Goal: Obtain resource: Obtain resource

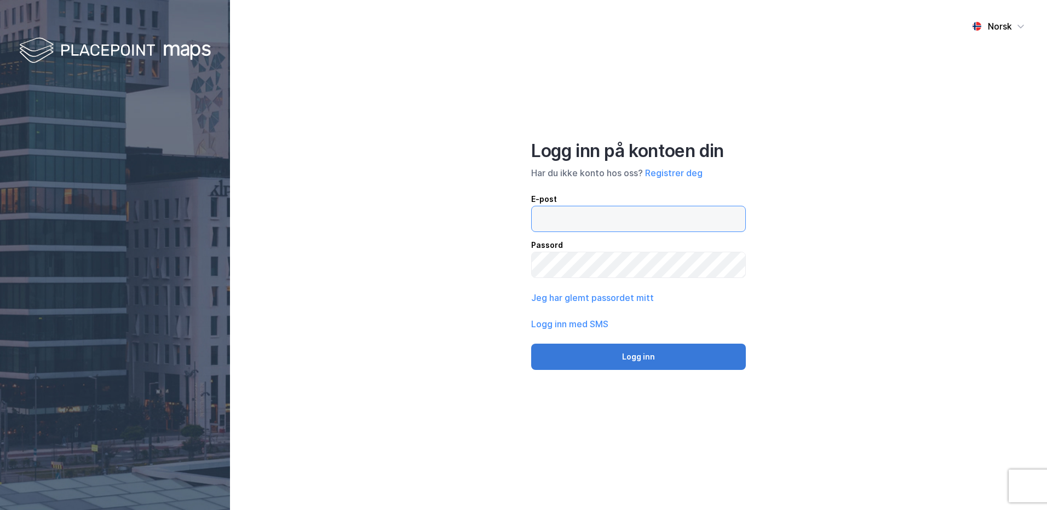
type input "[PERSON_NAME][EMAIL_ADDRESS][DOMAIN_NAME]"
click at [611, 369] on button "Logg inn" at bounding box center [638, 357] width 215 height 26
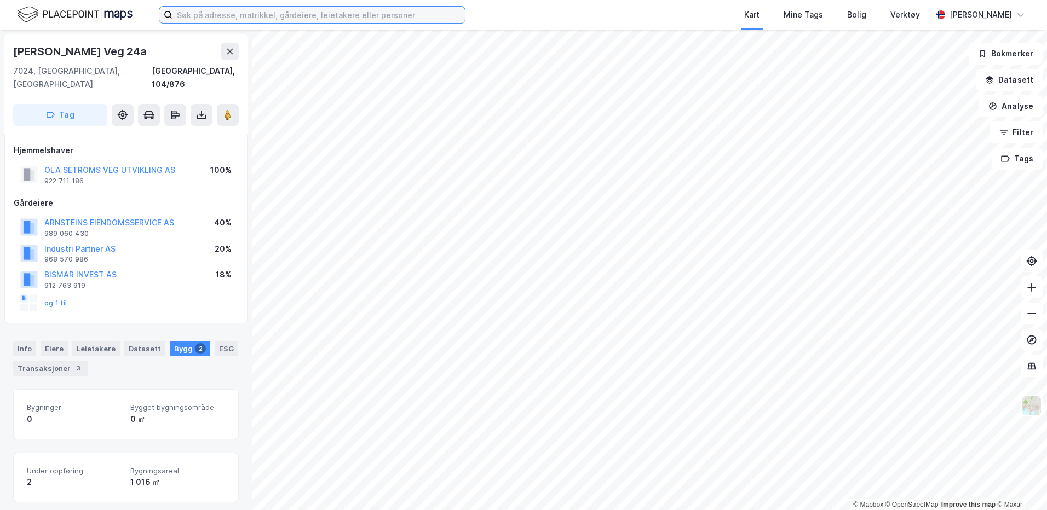
click at [256, 14] on input at bounding box center [318, 15] width 292 height 16
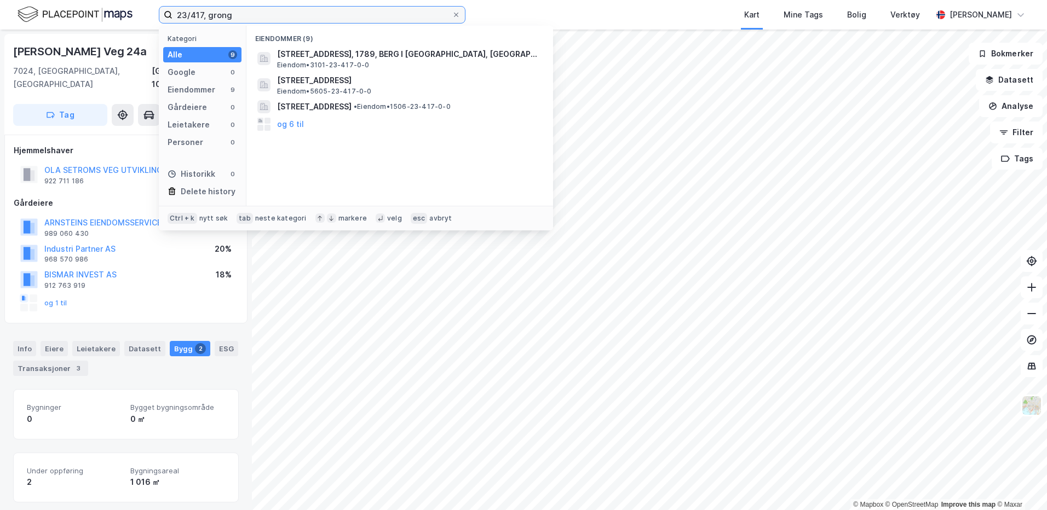
type input "23/417, grong"
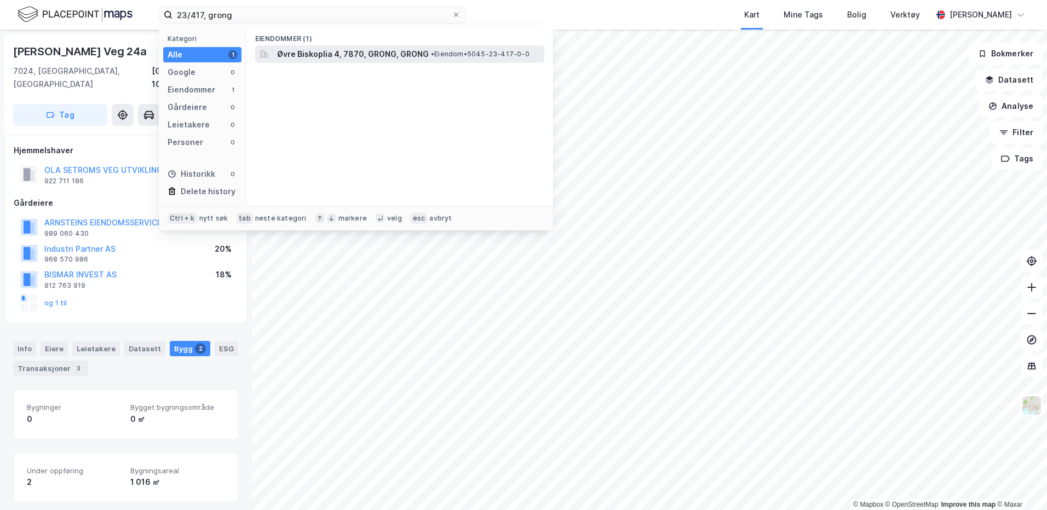
click at [320, 51] on span "Øvre Biskoplia 4, 7870, GRONG, GRONG" at bounding box center [353, 54] width 152 height 13
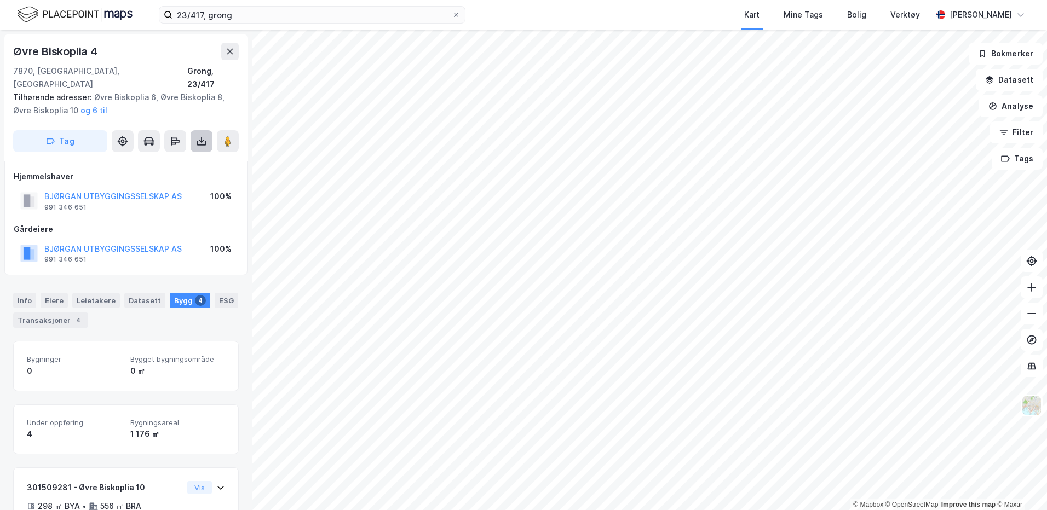
click at [201, 135] on button at bounding box center [202, 141] width 22 height 22
click at [194, 158] on div "Last ned grunnbok" at bounding box center [154, 163] width 117 height 18
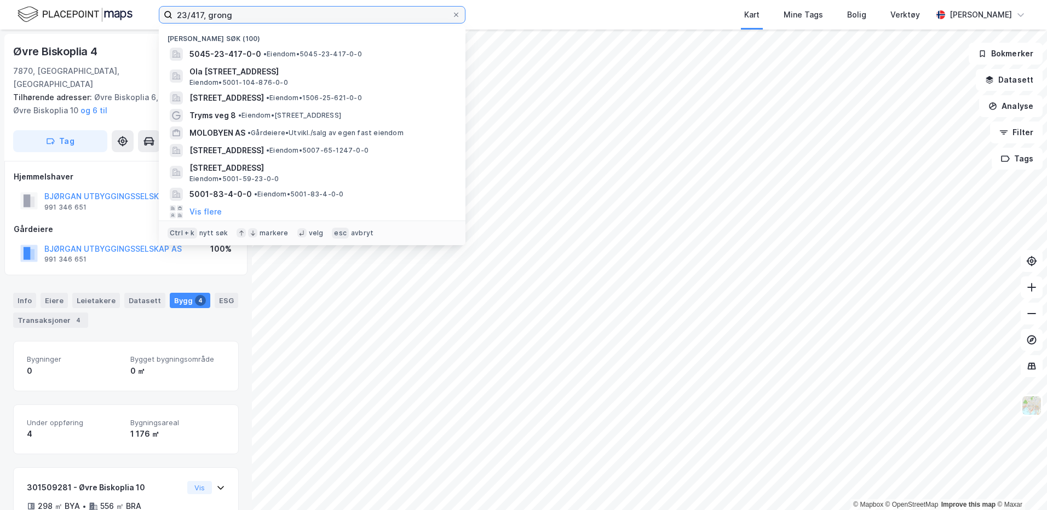
click at [208, 15] on input "23/417, grong" at bounding box center [311, 15] width 279 height 16
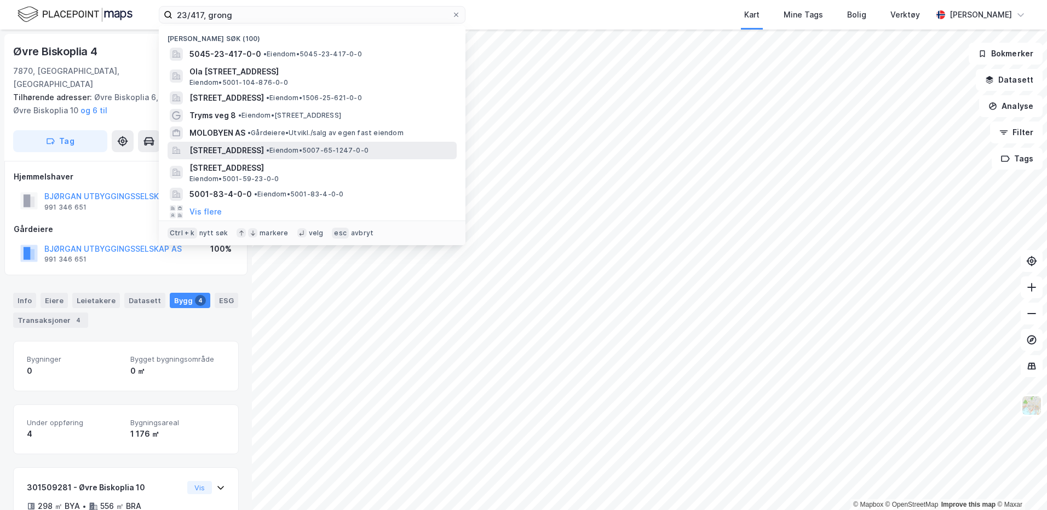
click at [264, 151] on span "[STREET_ADDRESS]" at bounding box center [226, 150] width 74 height 13
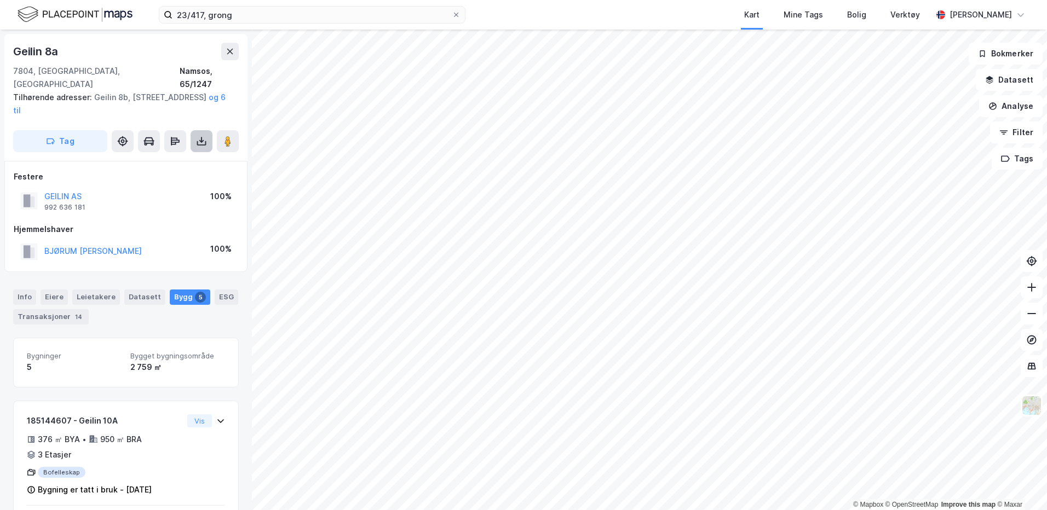
click at [202, 136] on icon at bounding box center [201, 141] width 11 height 11
click at [190, 154] on div "Last ned grunnbok" at bounding box center [154, 163] width 117 height 18
